Goal: Information Seeking & Learning: Check status

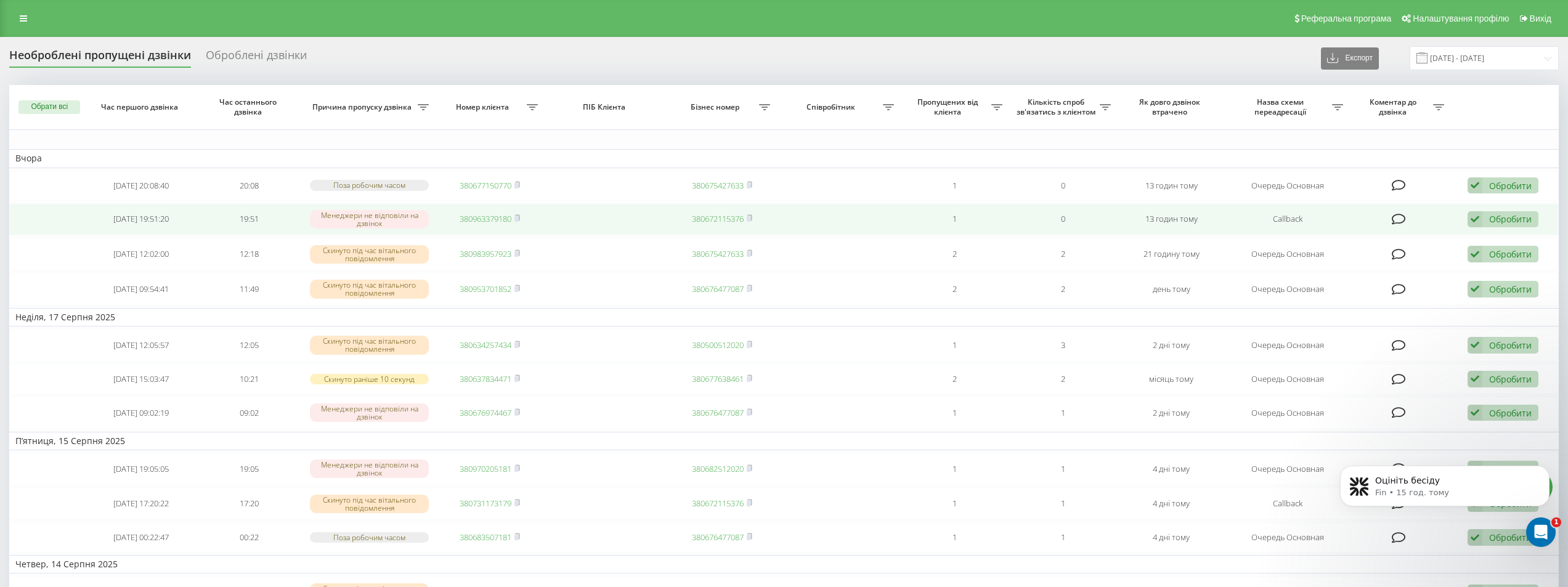
click at [499, 217] on link "380963379180" at bounding box center [485, 219] width 51 height 11
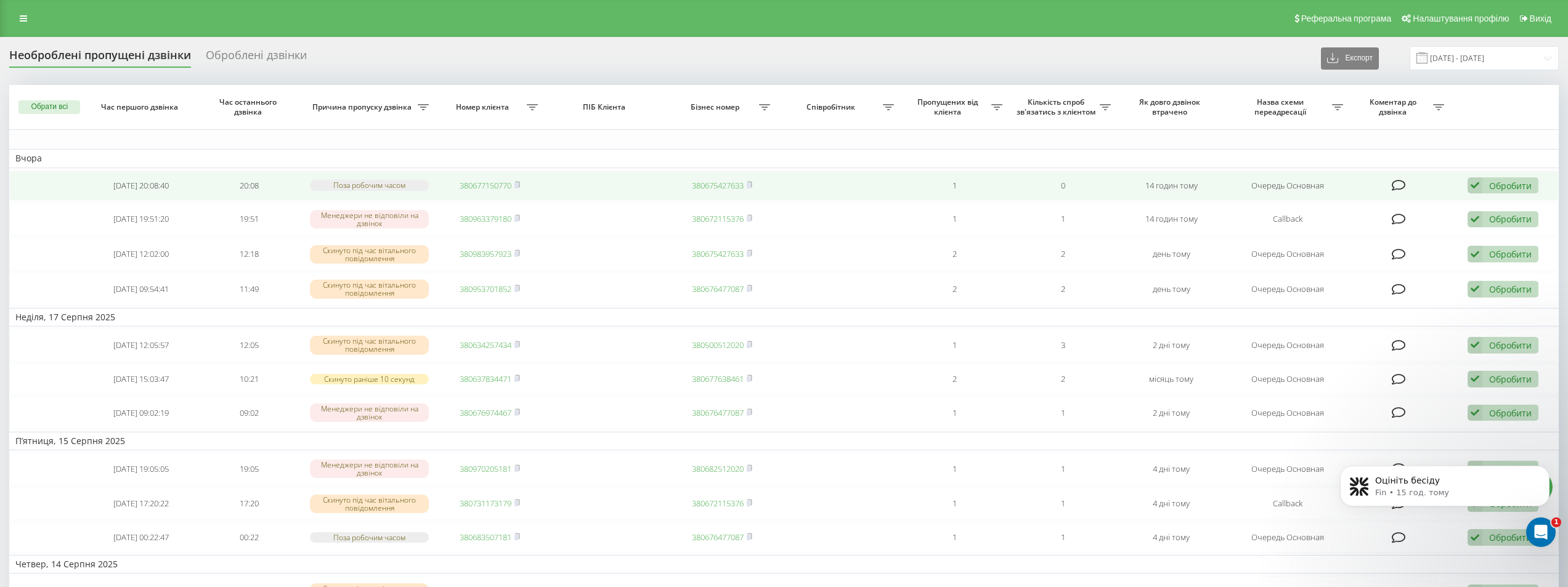
click at [471, 184] on link "380677150770" at bounding box center [485, 185] width 51 height 11
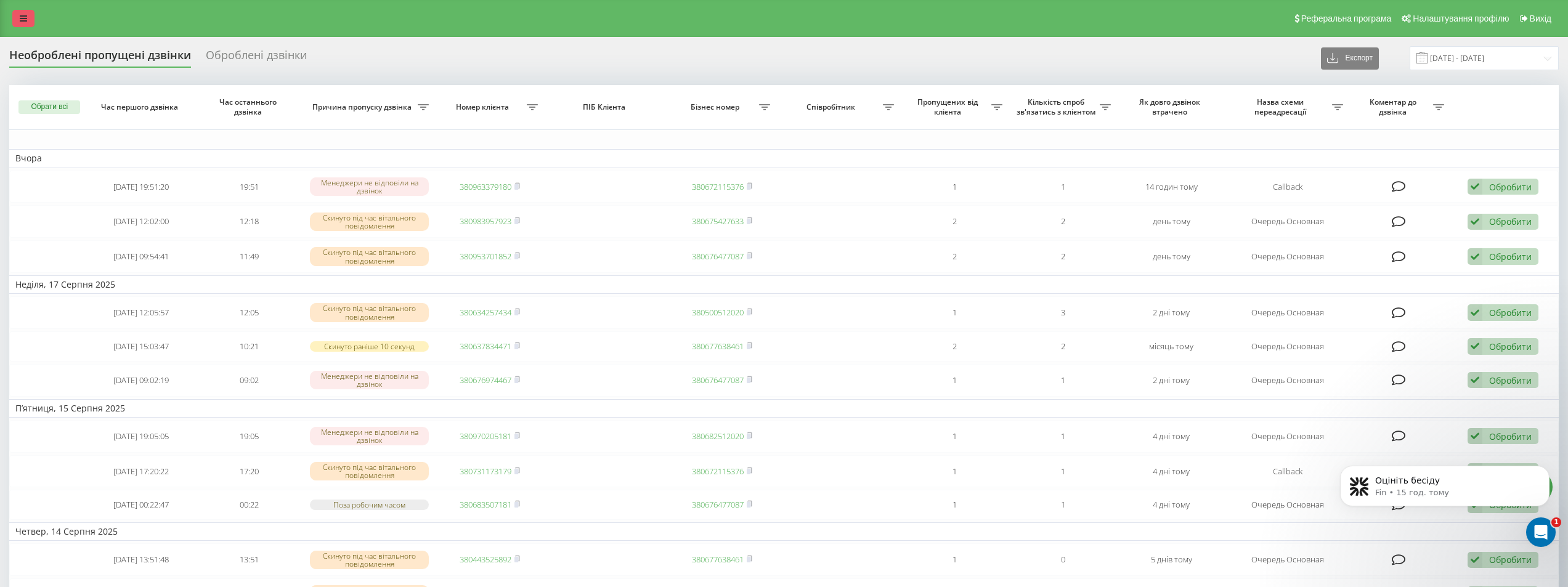
click at [21, 22] on icon at bounding box center [24, 18] width 8 height 9
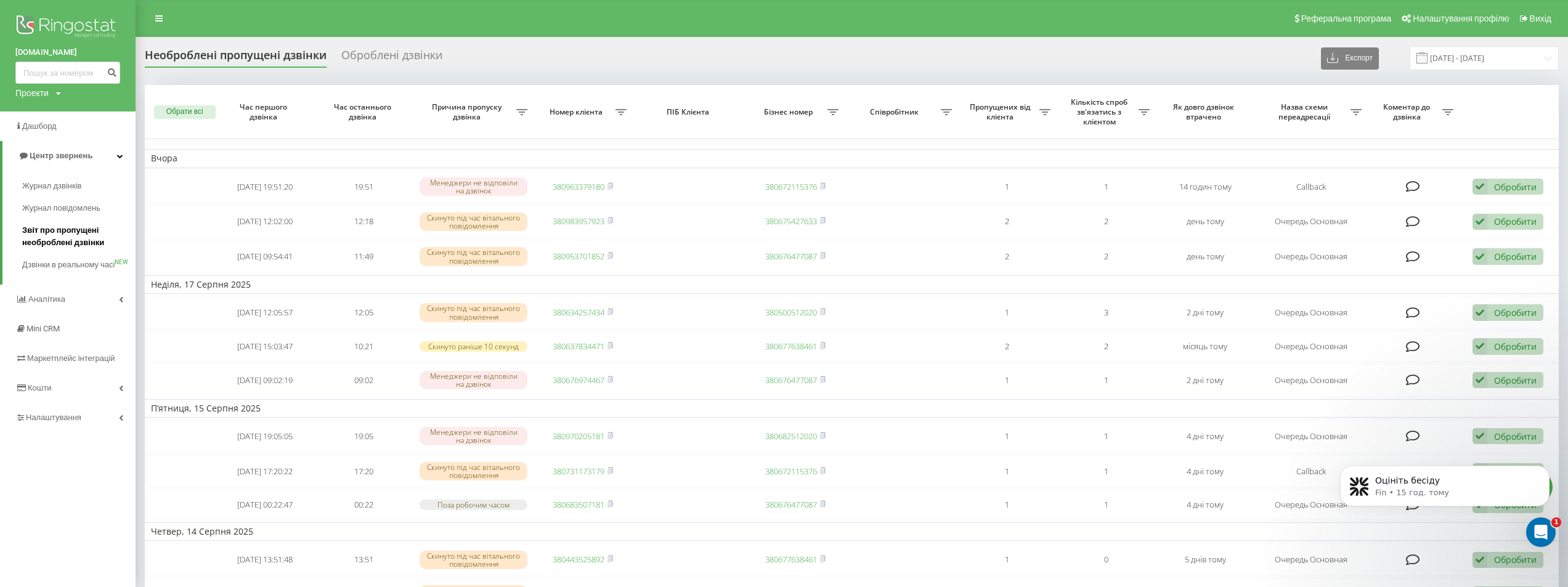
click at [47, 243] on span "Звіт про пропущені необроблені дзвінки" at bounding box center [76, 236] width 107 height 25
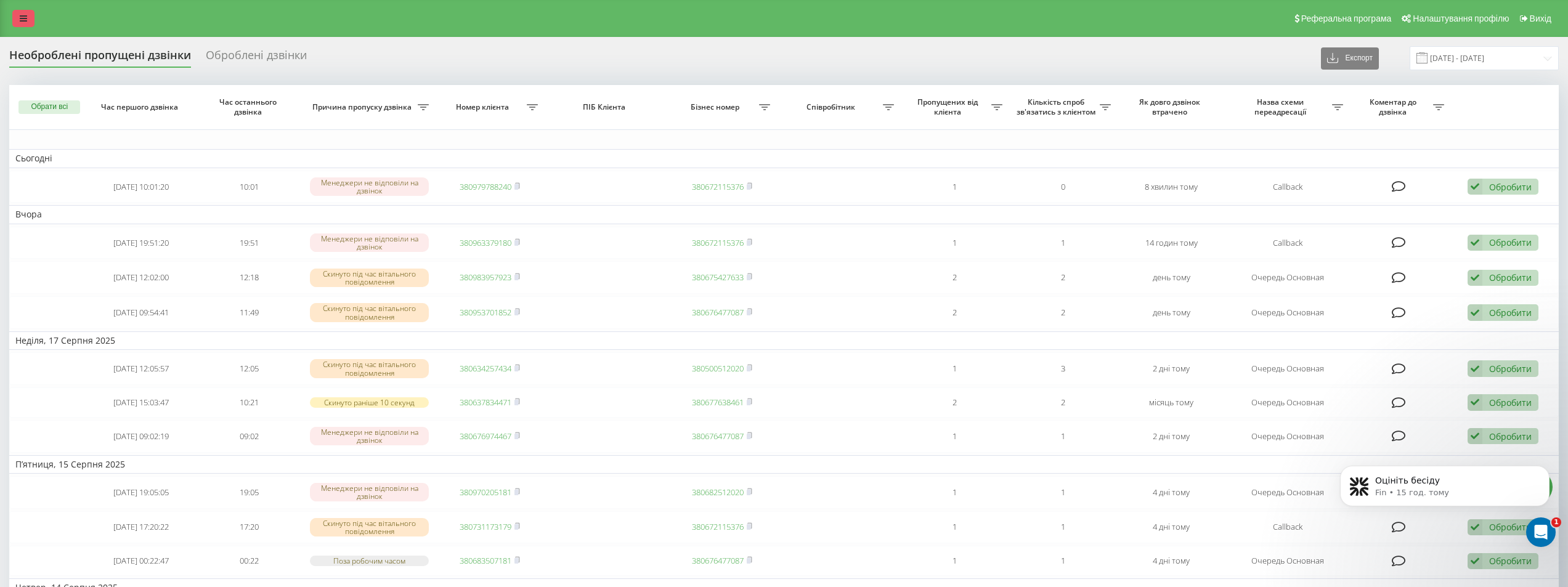
click at [18, 26] on link at bounding box center [23, 18] width 22 height 17
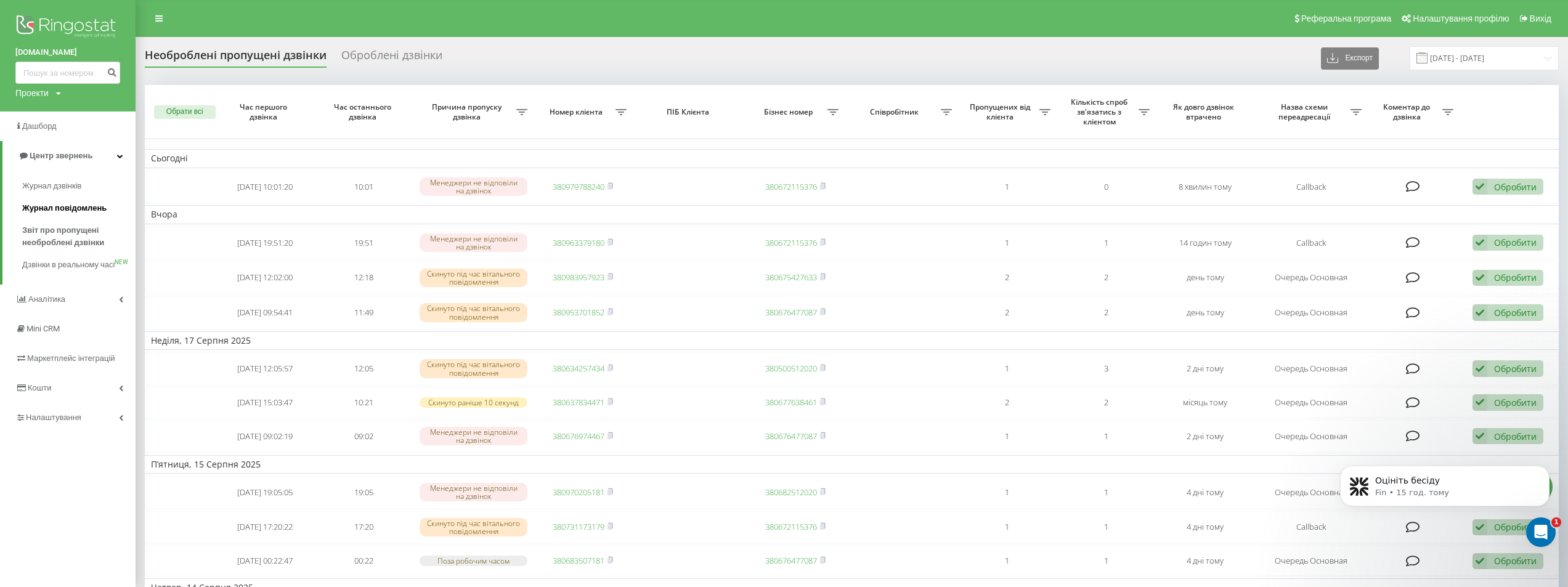
drag, startPoint x: 40, startPoint y: 240, endPoint x: 116, endPoint y: 219, distance: 78.8
click at [41, 240] on span "Звіт про пропущені необроблені дзвінки" at bounding box center [76, 236] width 107 height 25
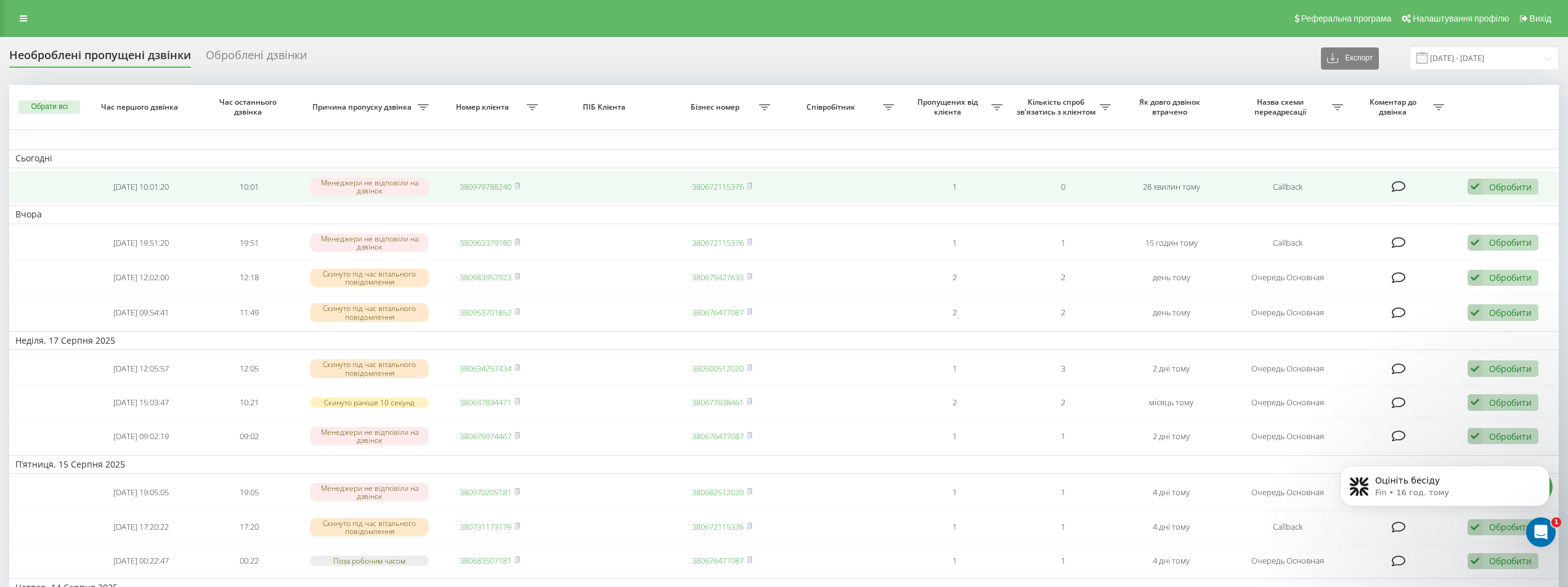
click at [489, 190] on link "380979788240" at bounding box center [485, 186] width 51 height 11
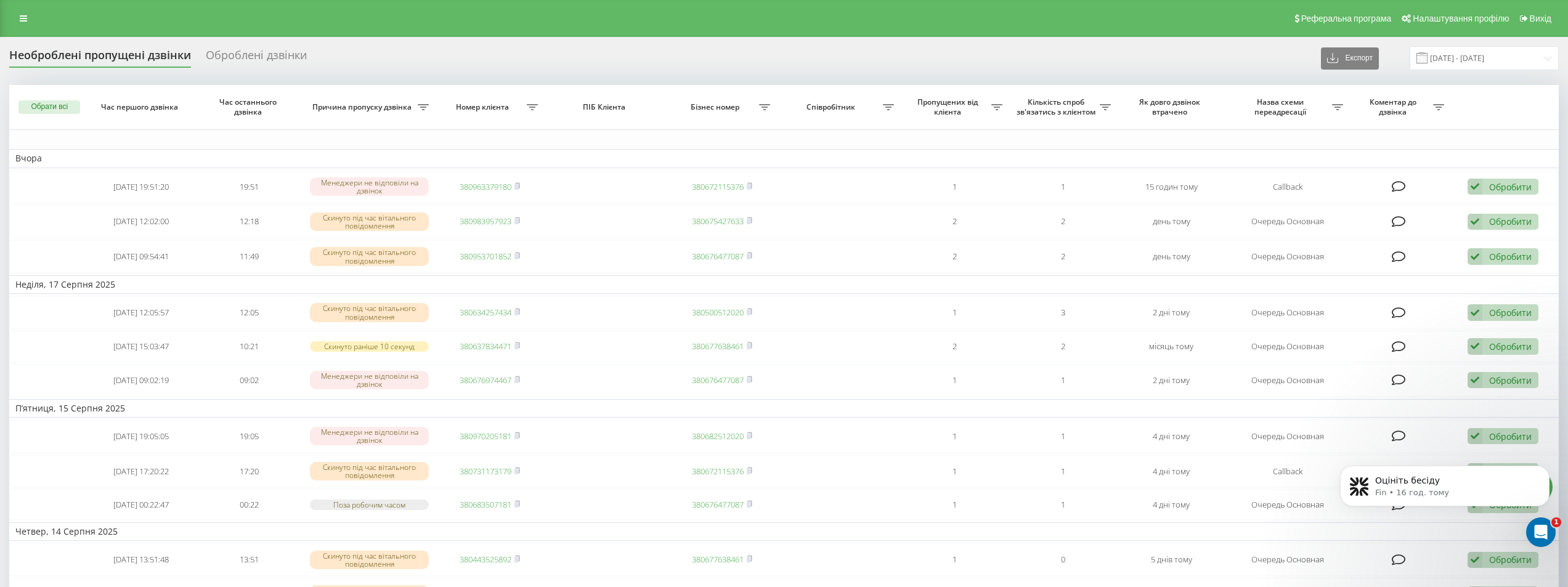
click at [34, 21] on div "Реферальна програма Налаштування профілю Вихід" at bounding box center [784, 18] width 1568 height 37
click at [23, 21] on icon at bounding box center [24, 18] width 8 height 9
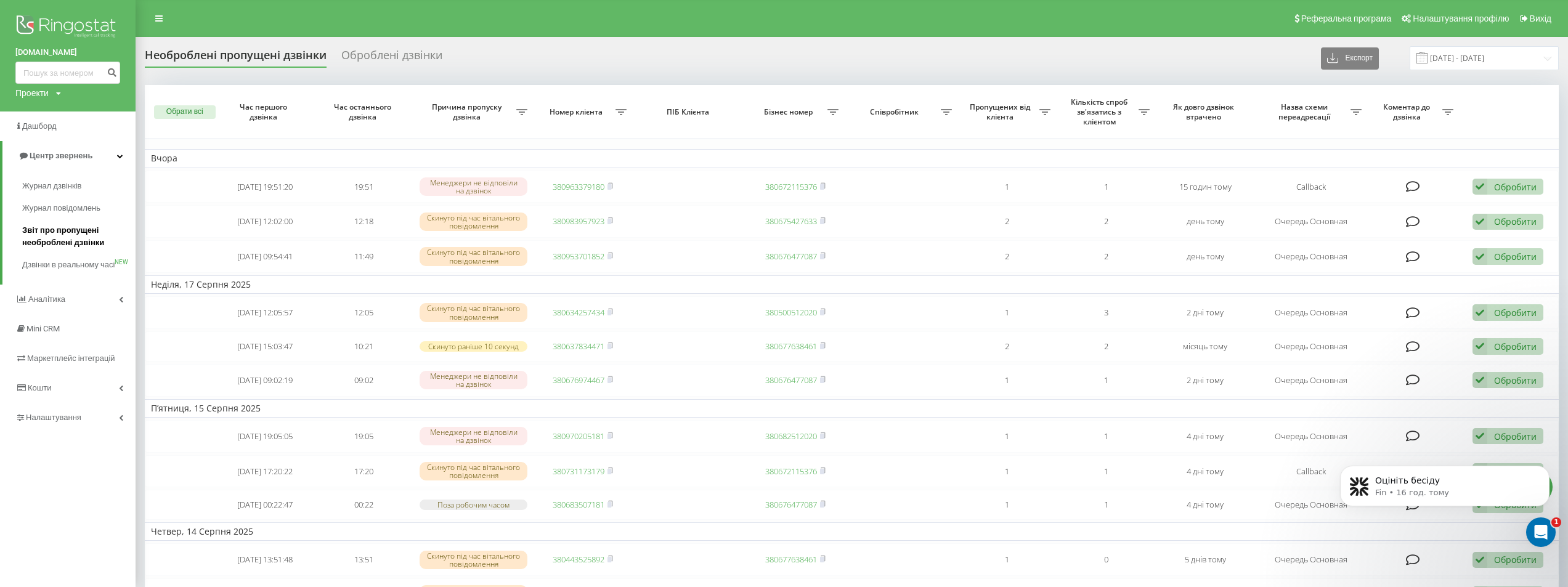
click at [51, 243] on span "Звіт про пропущені необроблені дзвінки" at bounding box center [76, 236] width 107 height 25
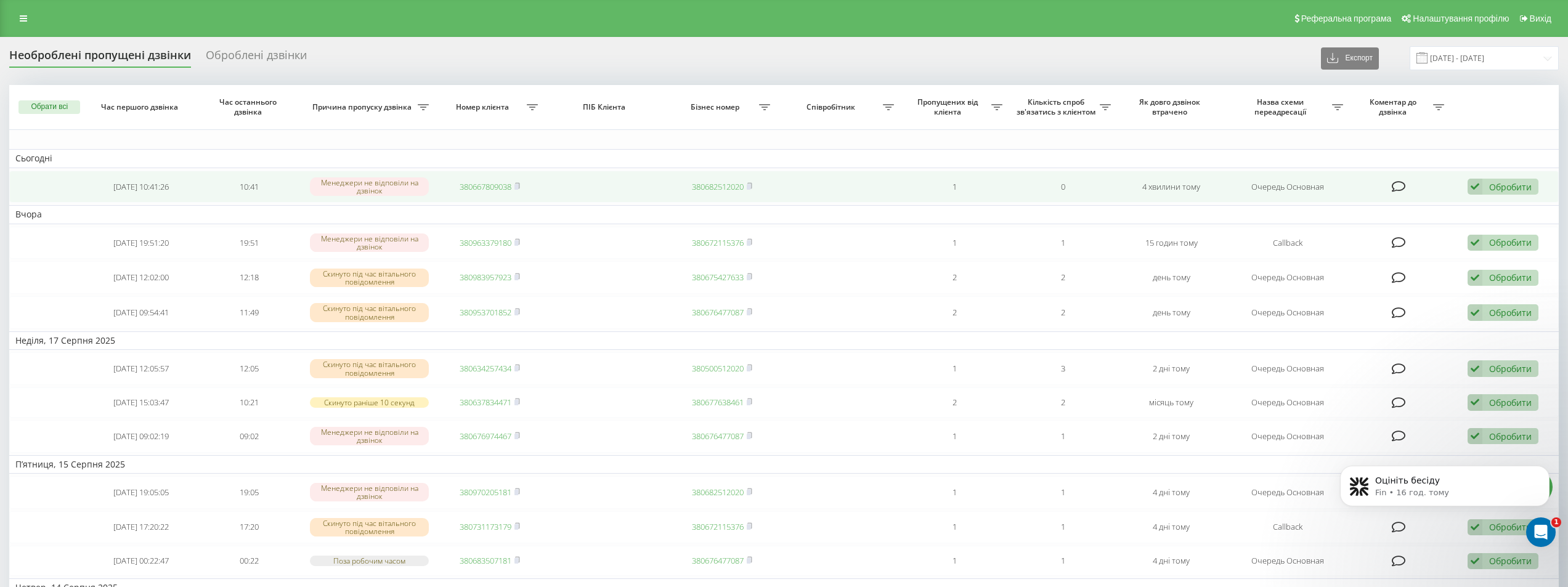
click at [498, 186] on link "380667809038" at bounding box center [485, 186] width 51 height 11
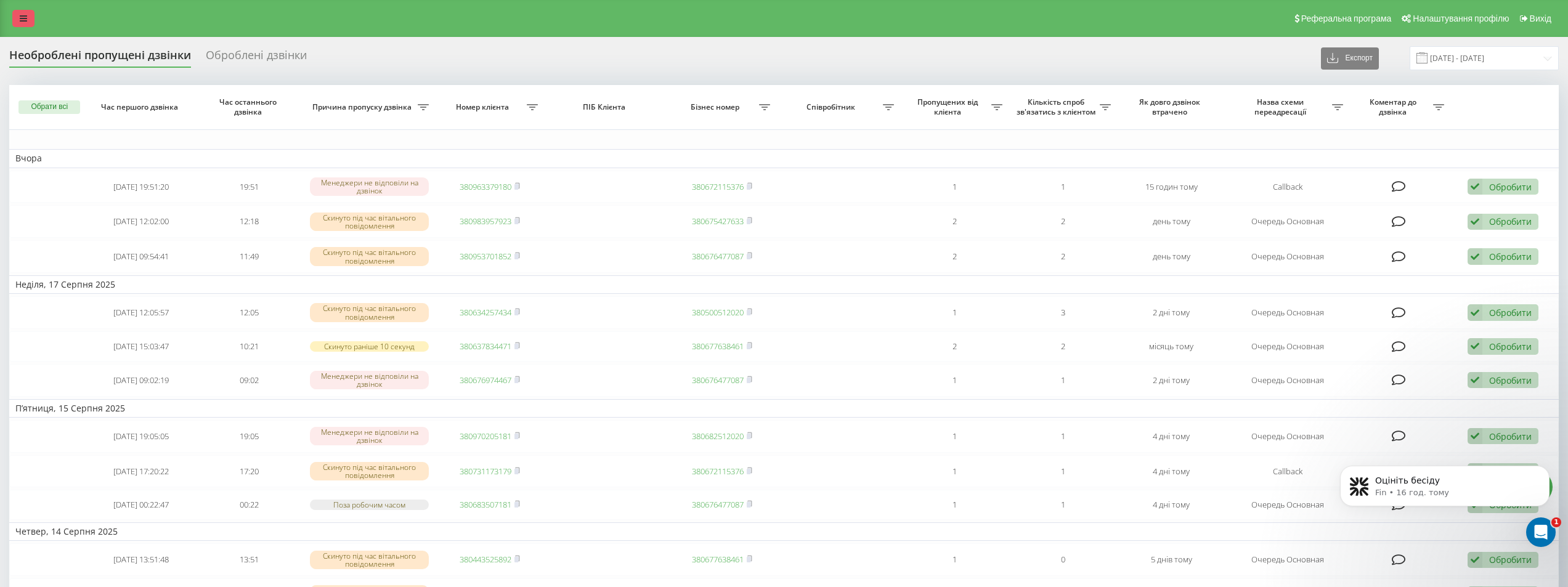
click at [20, 23] on link at bounding box center [23, 18] width 22 height 17
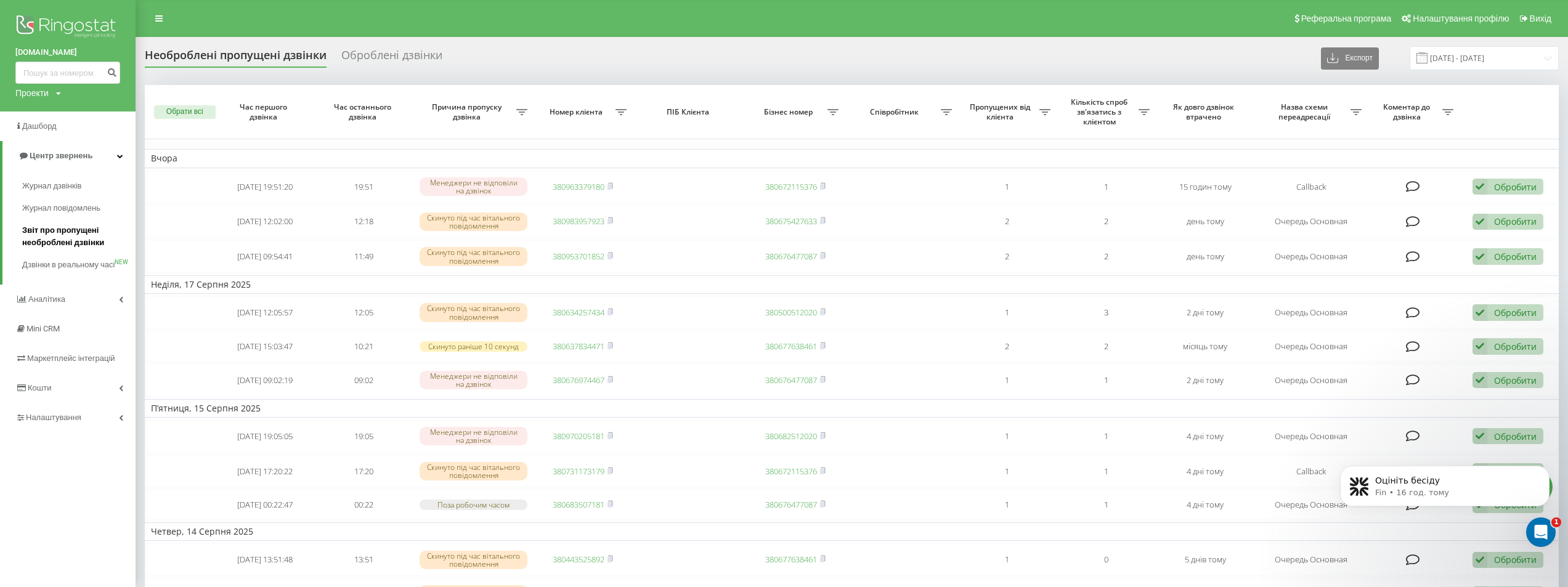
click at [52, 238] on span "Звіт про пропущені необроблені дзвінки" at bounding box center [76, 236] width 107 height 25
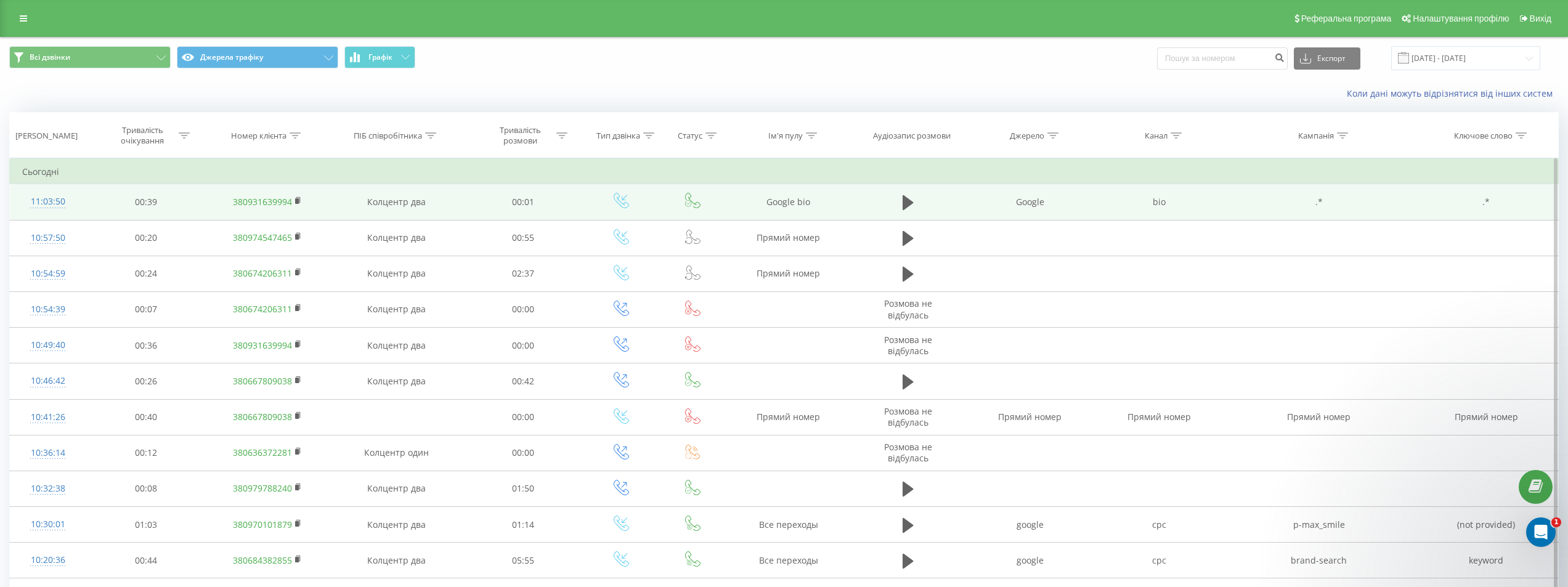
click at [294, 201] on td "380931639994" at bounding box center [268, 202] width 125 height 36
click at [297, 202] on rect at bounding box center [297, 201] width 4 height 6
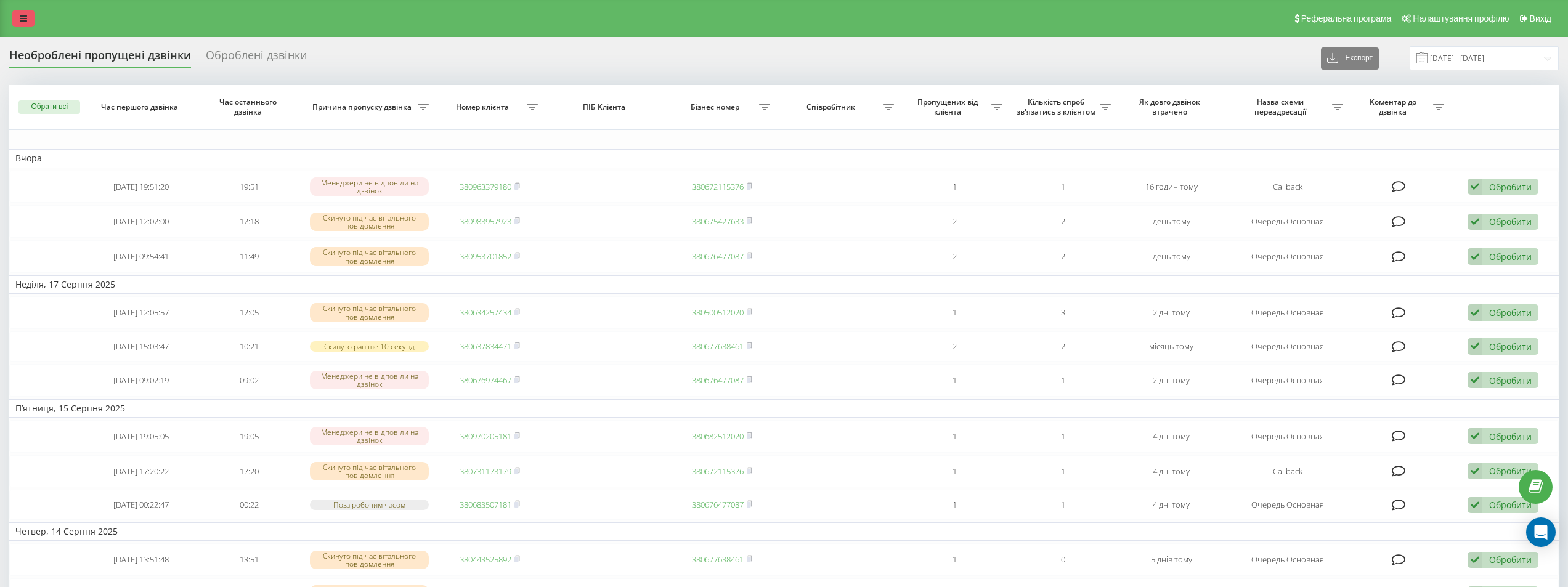
click at [25, 24] on link at bounding box center [23, 18] width 22 height 17
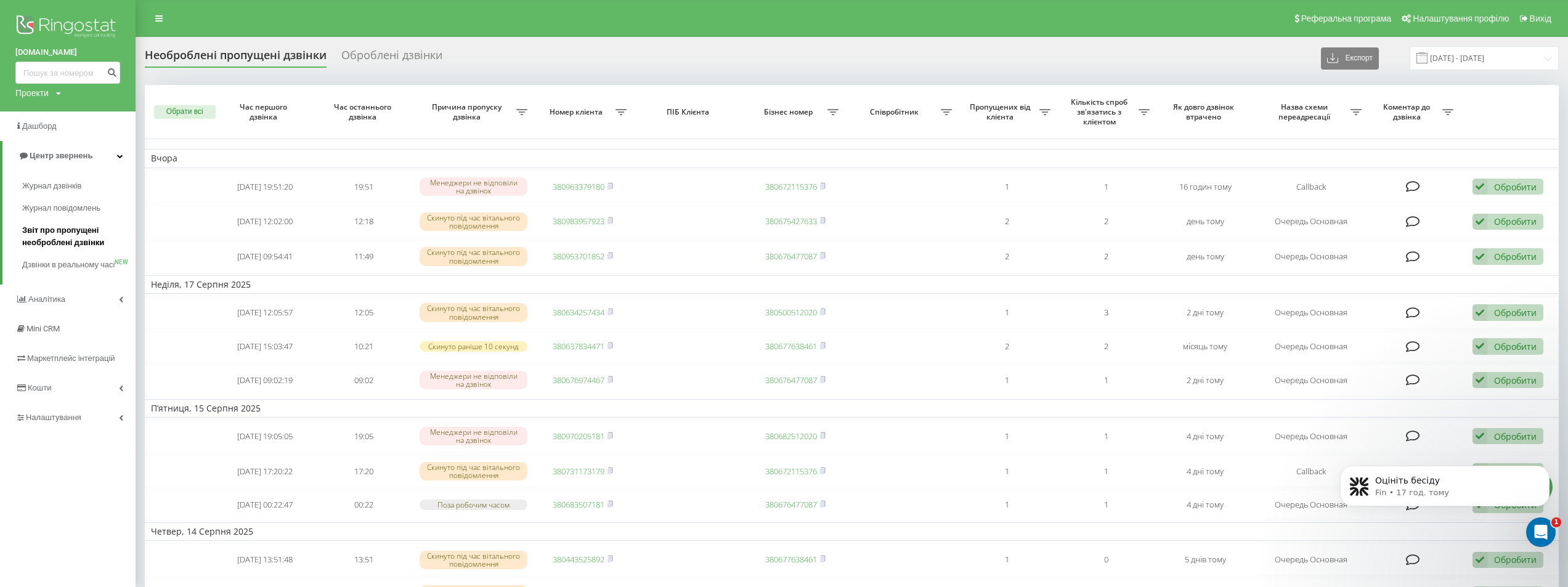
click at [64, 231] on span "Звіт про пропущені необроблені дзвінки" at bounding box center [76, 236] width 107 height 25
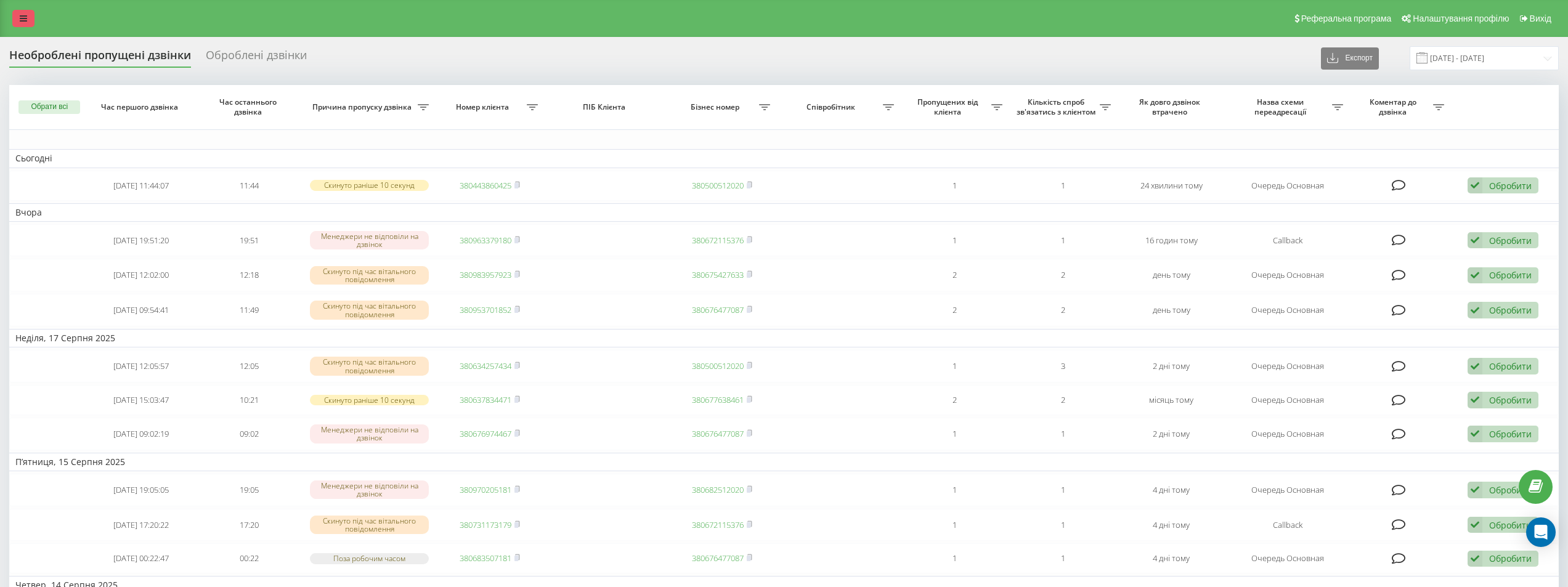
click at [30, 25] on link at bounding box center [23, 18] width 22 height 17
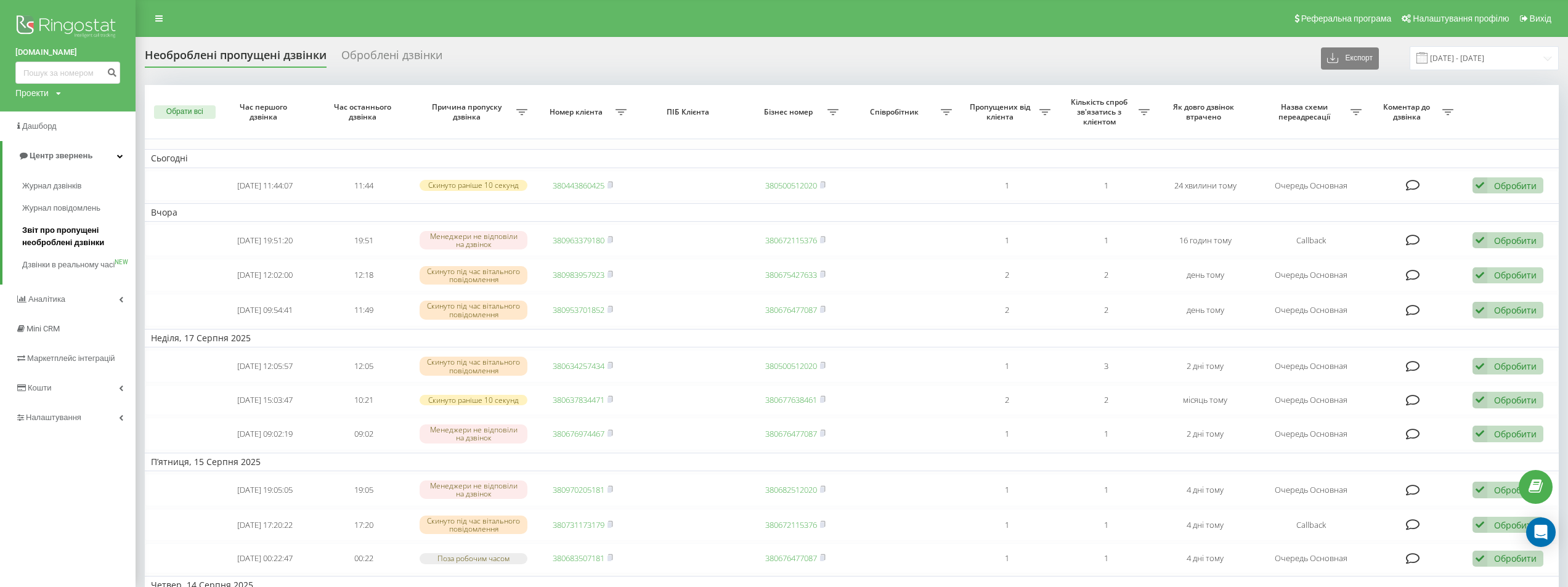
click at [41, 236] on span "Звіт про пропущені необроблені дзвінки" at bounding box center [76, 236] width 107 height 25
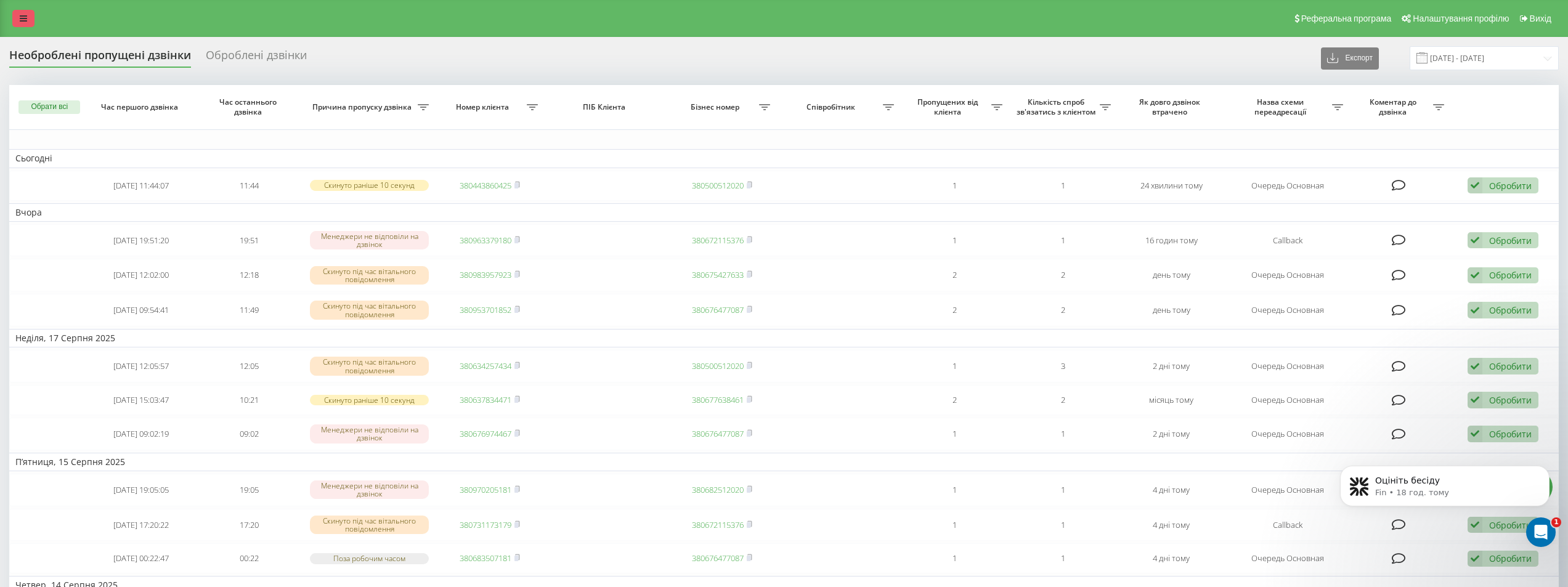
click at [17, 22] on link at bounding box center [23, 18] width 22 height 17
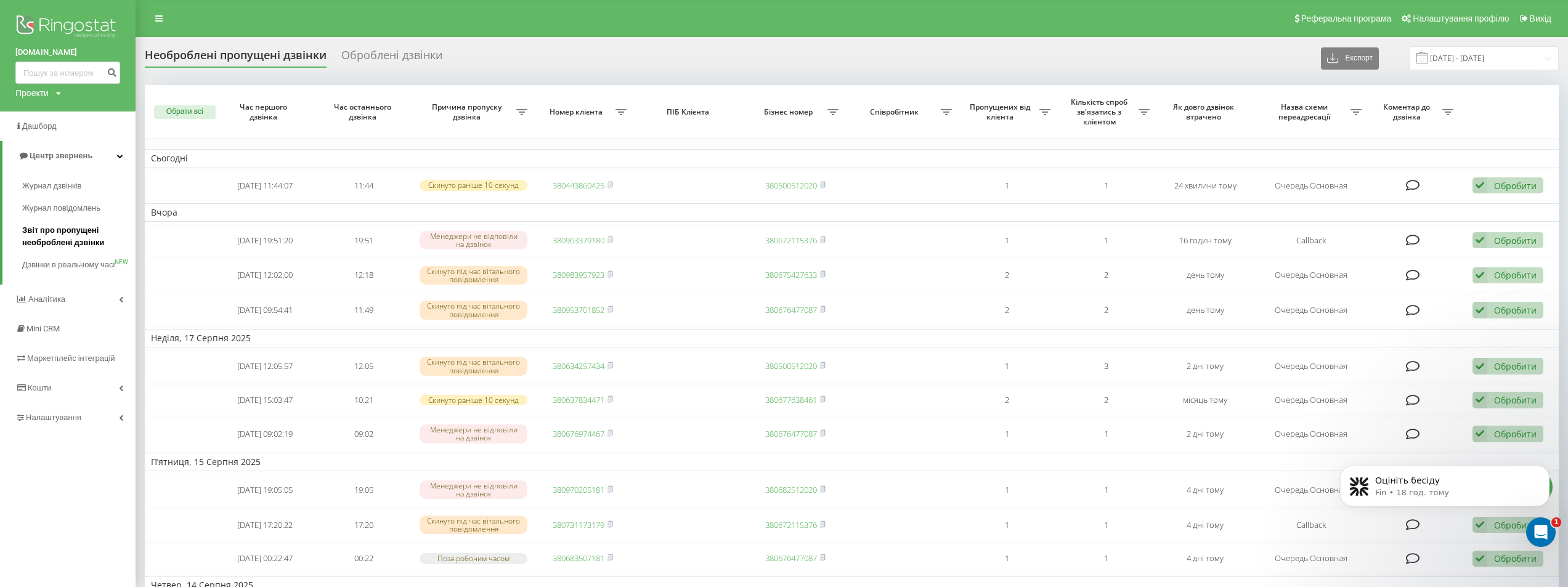
click at [25, 238] on span "Звіт про пропущені необроблені дзвінки" at bounding box center [76, 236] width 107 height 25
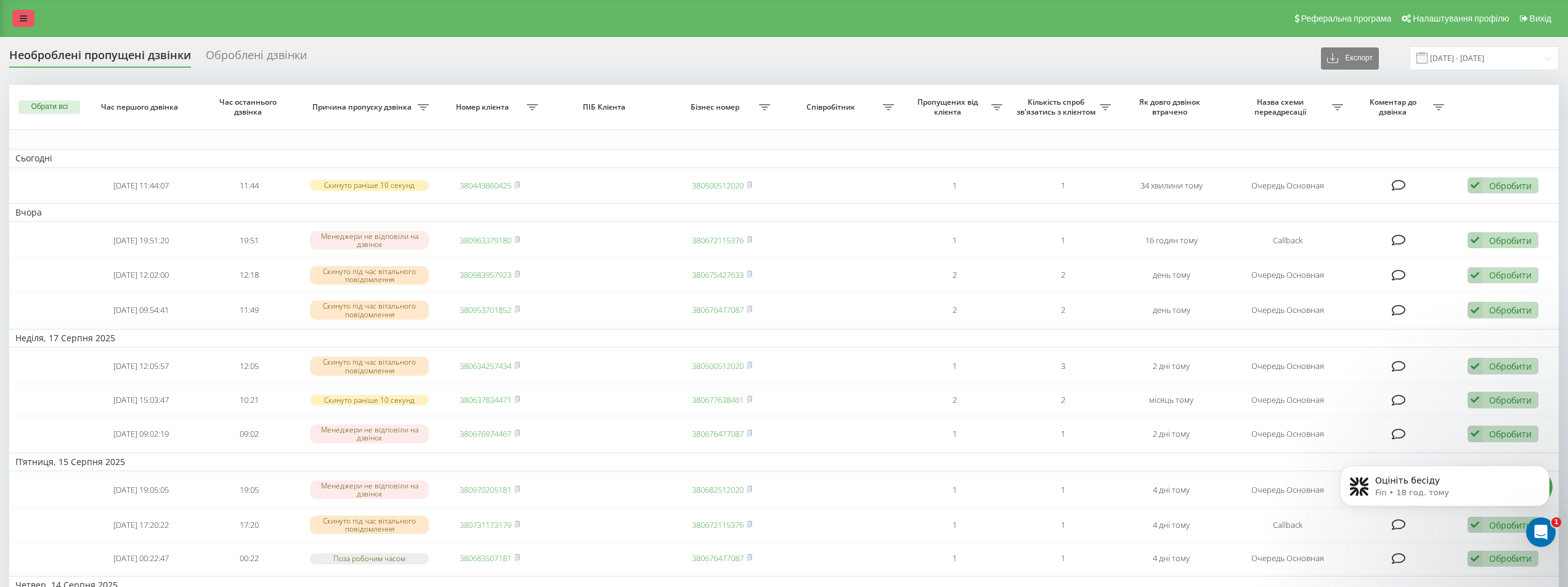
click at [27, 21] on link at bounding box center [23, 18] width 22 height 17
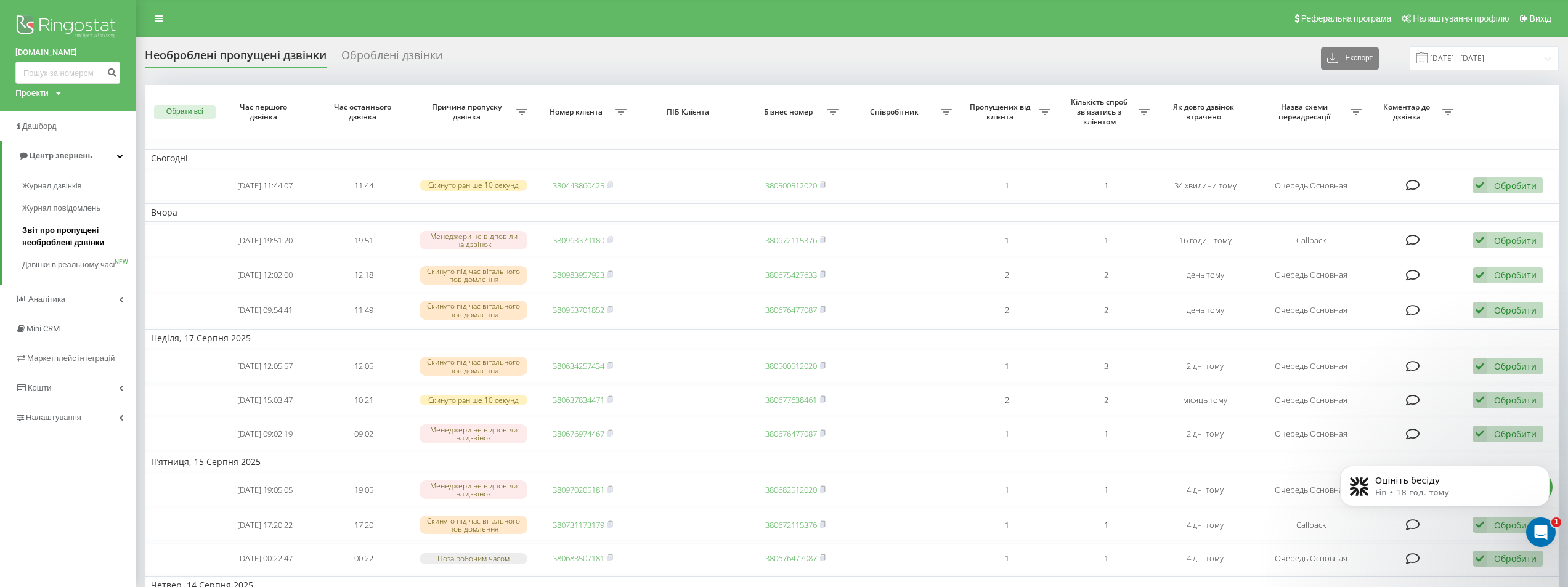
click at [57, 240] on span "Звіт про пропущені необроблені дзвінки" at bounding box center [76, 236] width 107 height 25
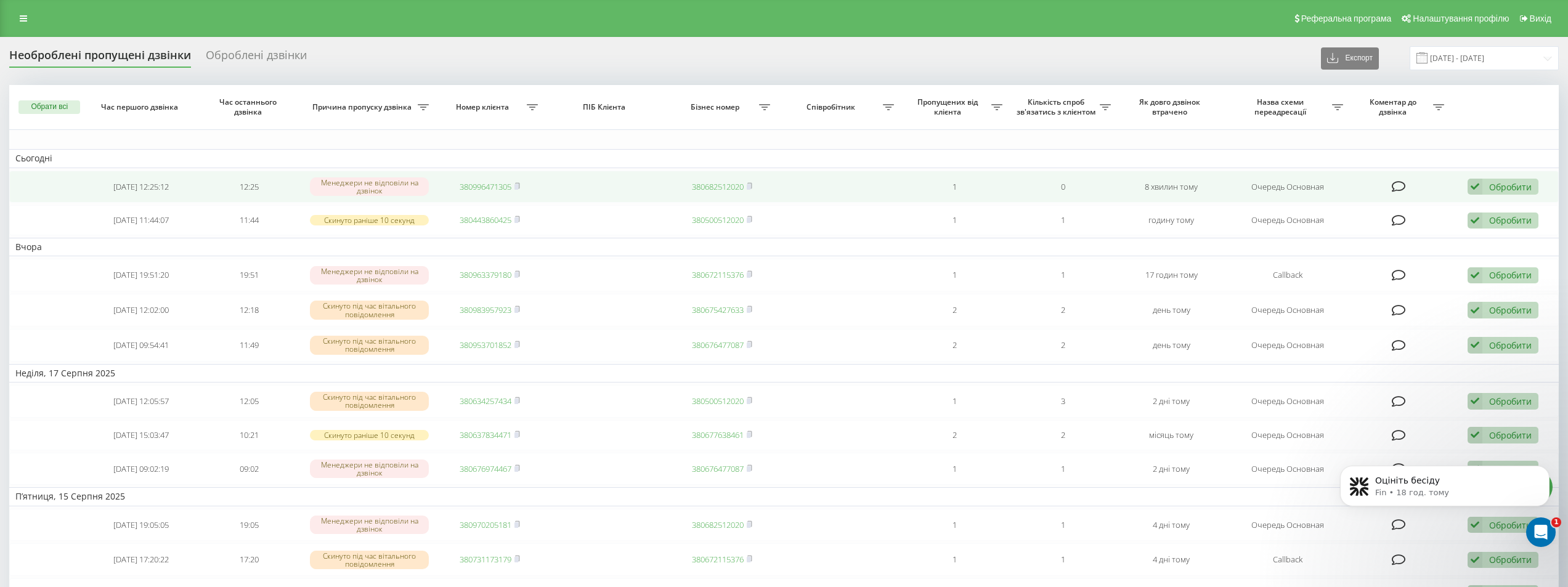
click at [493, 185] on link "380996471305" at bounding box center [485, 186] width 51 height 11
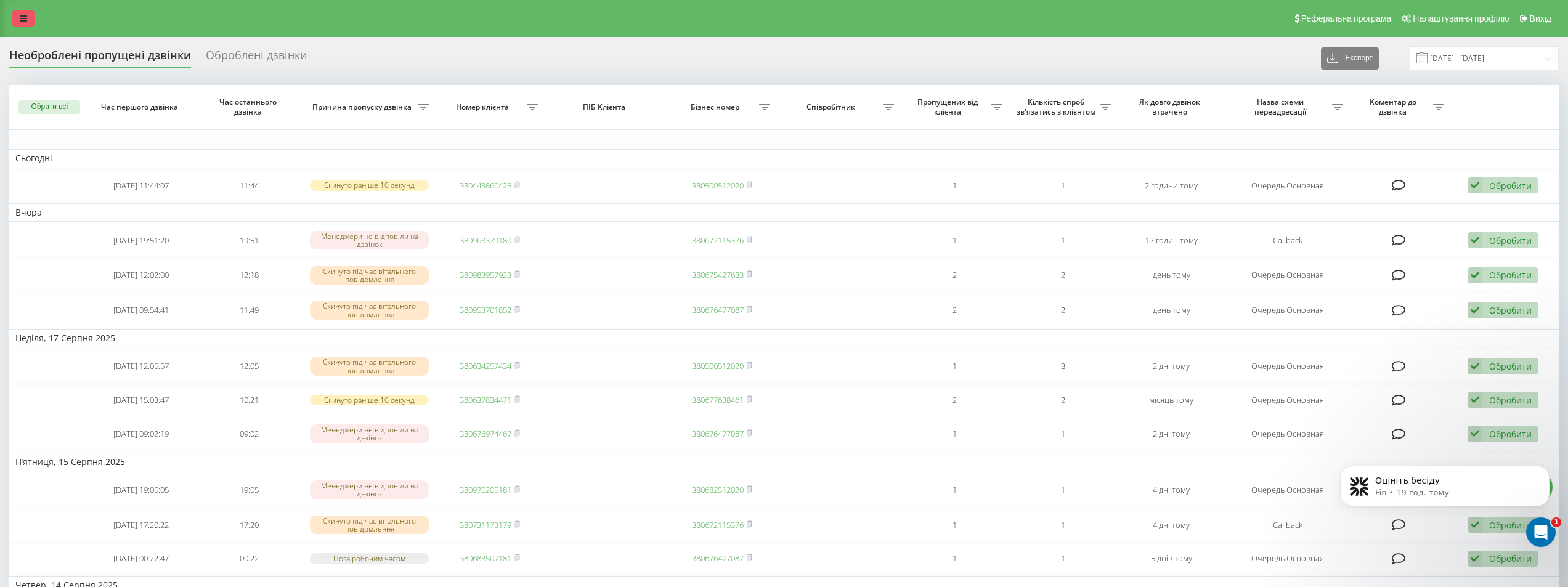
click at [31, 13] on link at bounding box center [23, 18] width 22 height 17
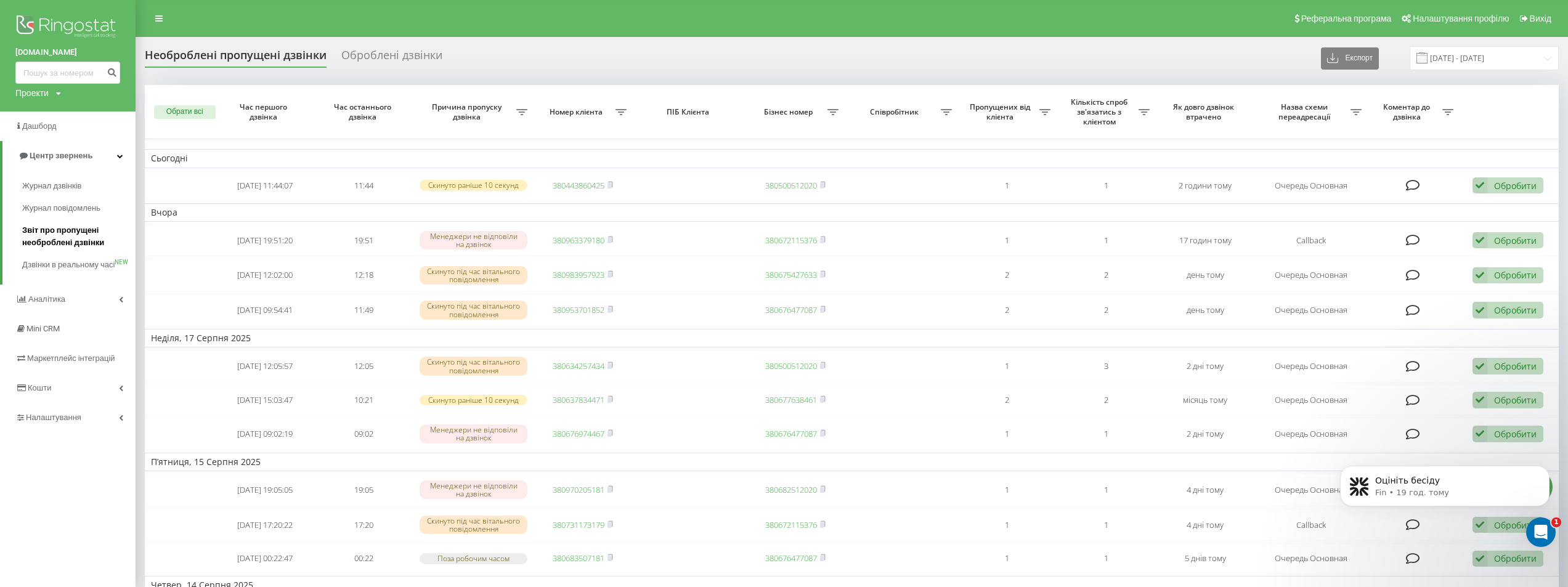
click at [78, 236] on span "Звіт про пропущені необроблені дзвінки" at bounding box center [76, 236] width 107 height 25
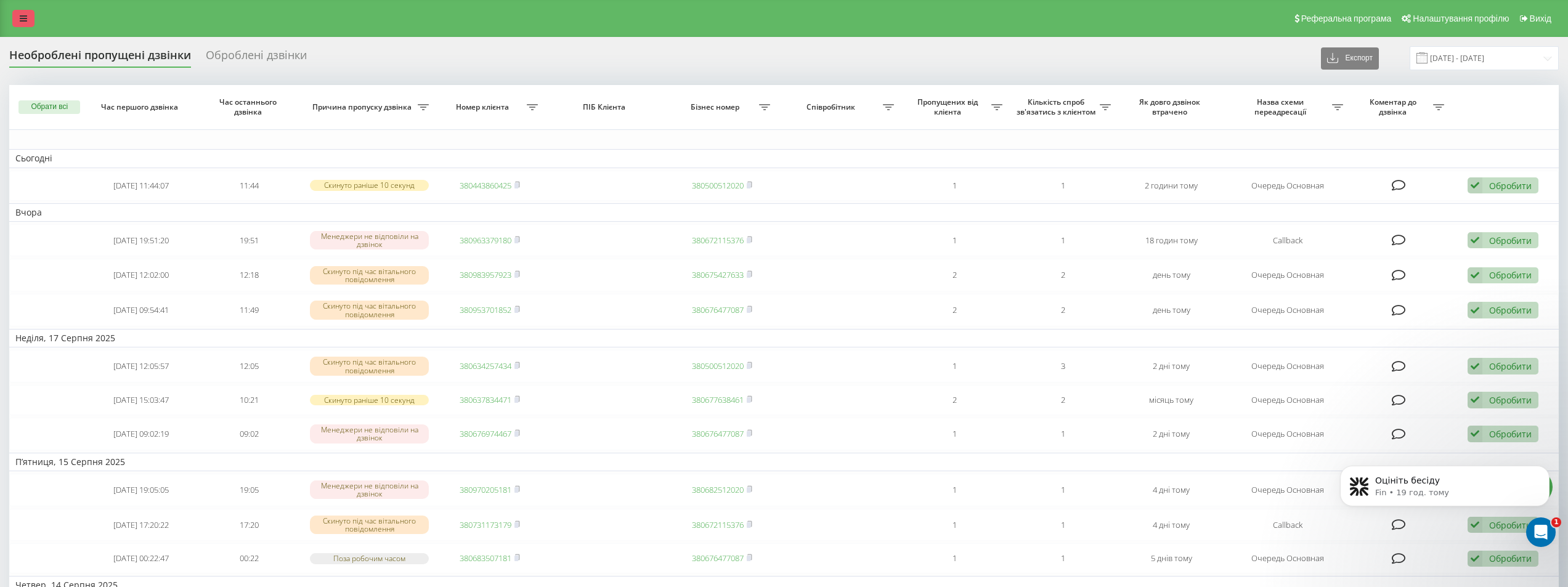
click at [22, 19] on icon at bounding box center [24, 18] width 8 height 9
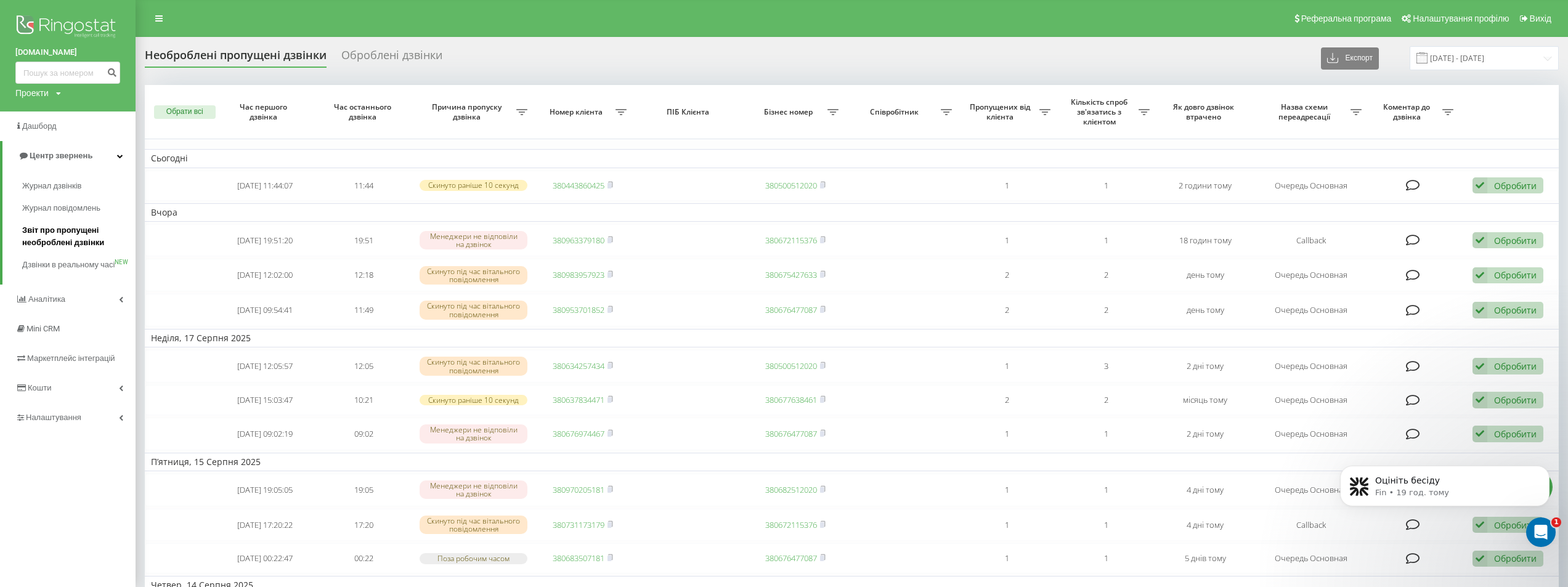
click at [60, 241] on span "Звіт про пропущені необроблені дзвінки" at bounding box center [76, 236] width 107 height 25
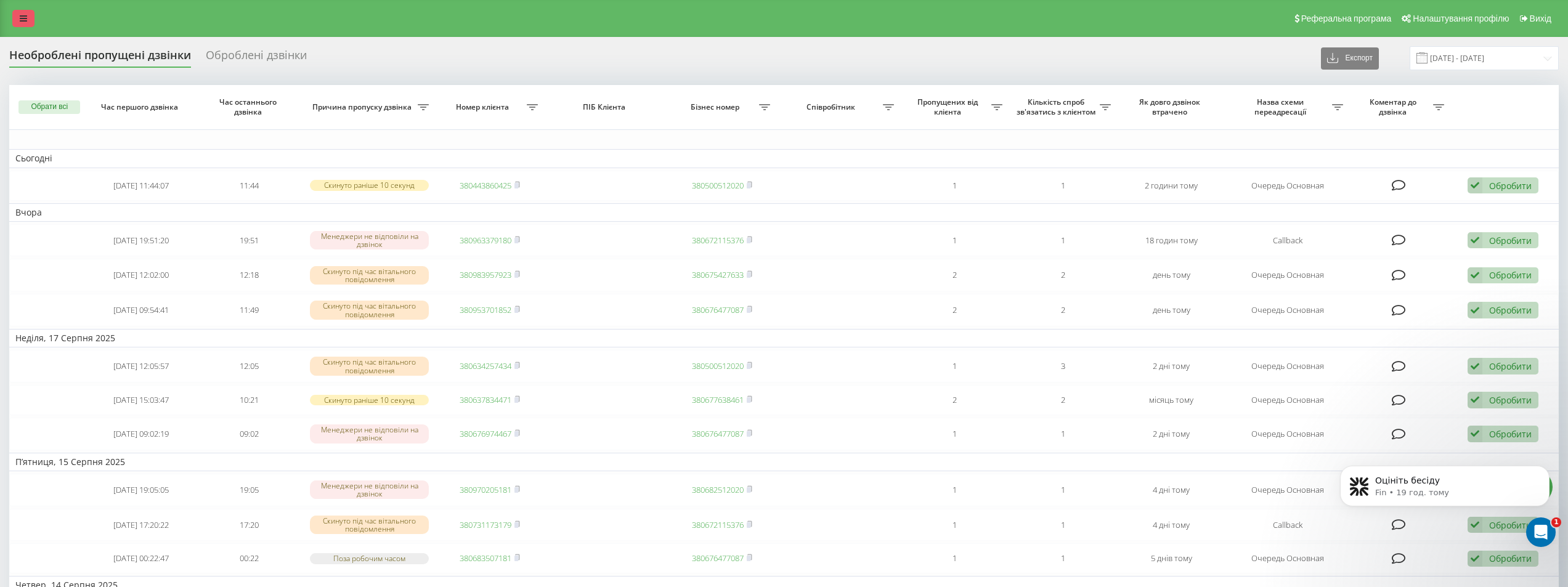
click at [25, 23] on link at bounding box center [23, 18] width 22 height 17
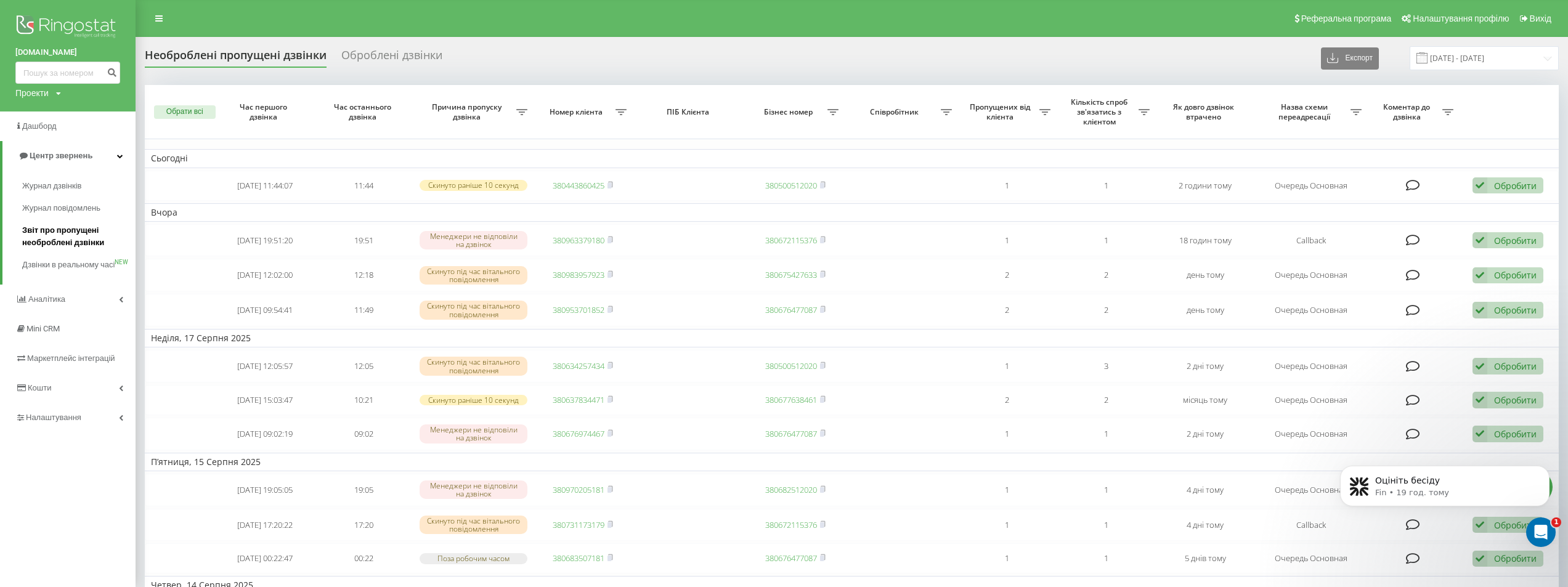
click at [79, 244] on span "Звіт про пропущені необроблені дзвінки" at bounding box center [76, 236] width 107 height 25
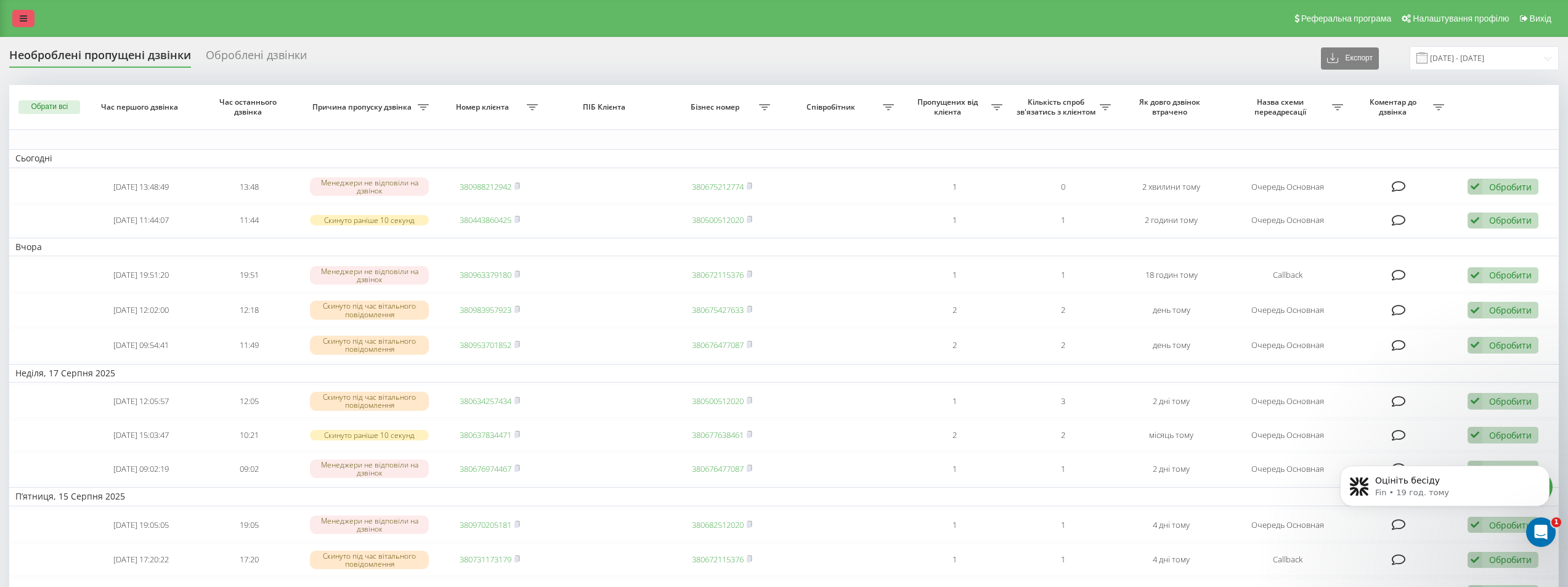
click at [18, 20] on link at bounding box center [23, 18] width 22 height 17
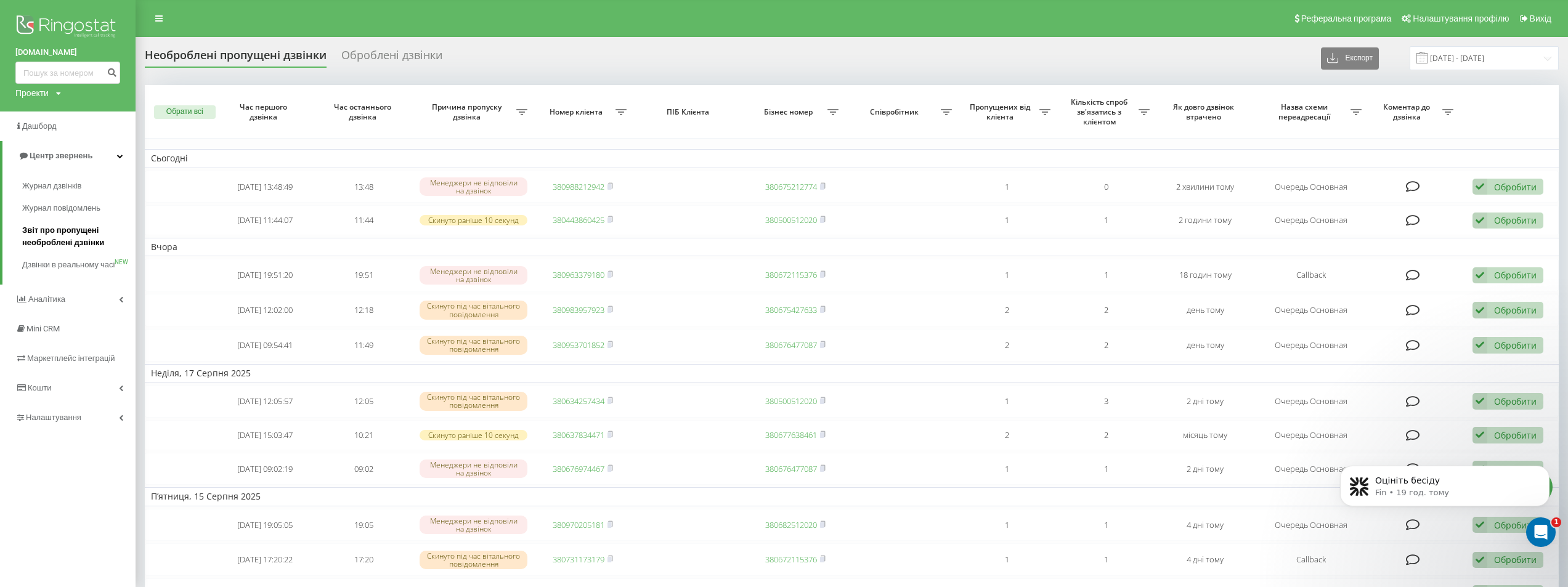
click at [72, 231] on span "Звіт про пропущені необроблені дзвінки" at bounding box center [76, 236] width 107 height 25
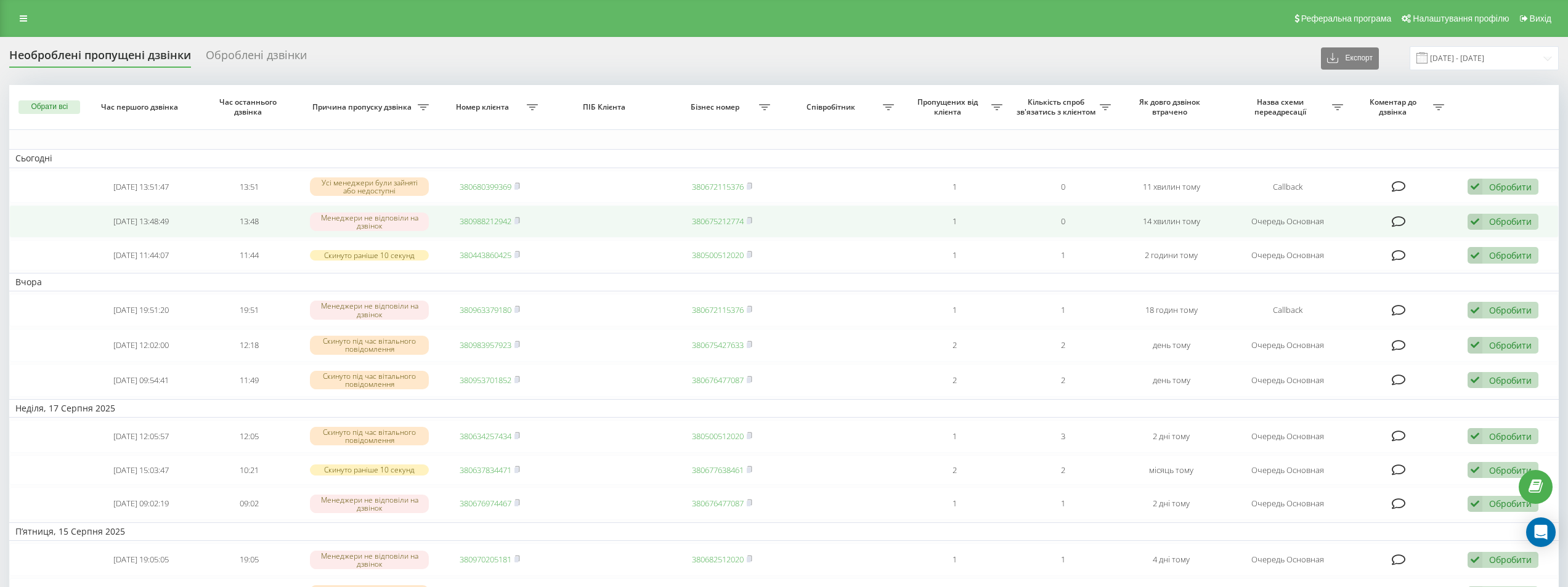
click at [476, 220] on link "380988212942" at bounding box center [485, 220] width 51 height 11
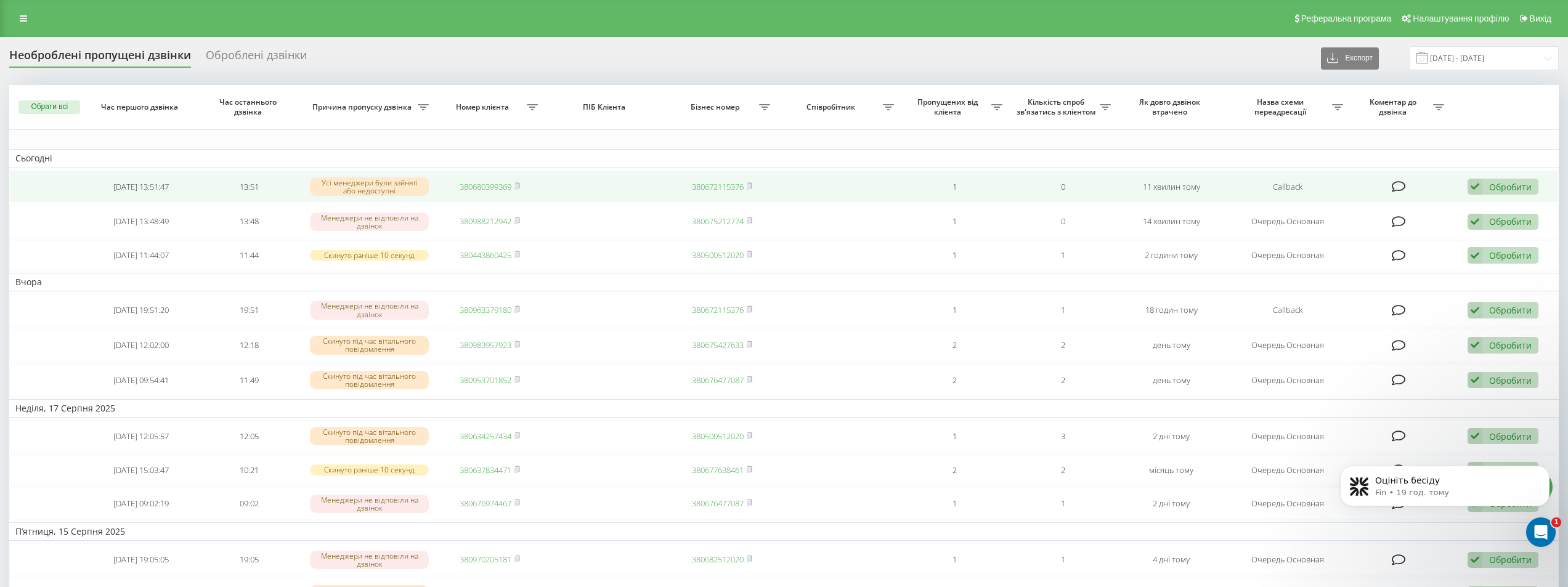
click at [488, 184] on link "380680399369" at bounding box center [485, 186] width 51 height 11
